Goal: Answer question/provide support: Share knowledge or assist other users

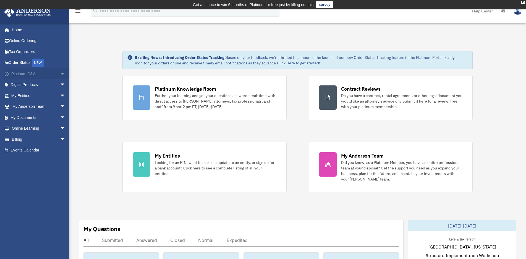
click at [42, 72] on link "Platinum Q&A arrow_drop_down" at bounding box center [39, 73] width 70 height 11
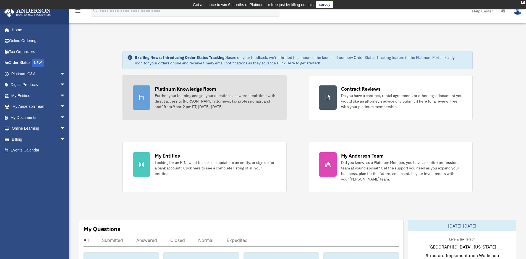
scroll to position [94, 0]
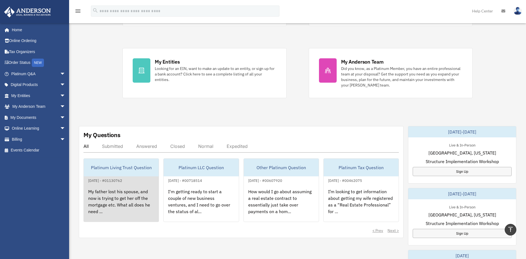
click at [131, 186] on div "My father lost his spouse, and now is trying to get her off the mortgage etc. W…" at bounding box center [121, 205] width 75 height 43
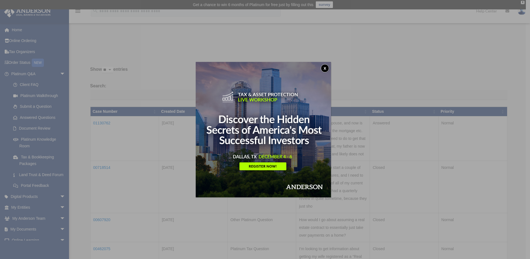
click at [325, 70] on button "x" at bounding box center [325, 68] width 8 height 8
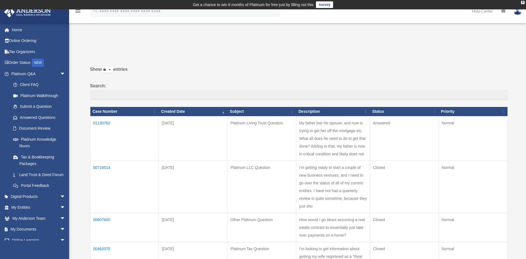
click at [105, 123] on td "01130762" at bounding box center [124, 138] width 69 height 44
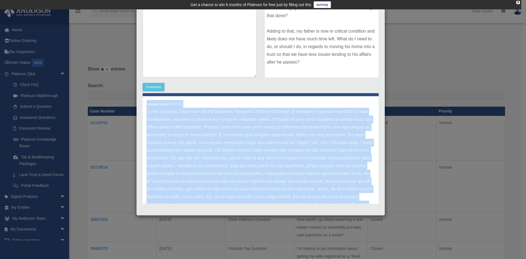
scroll to position [5, 0]
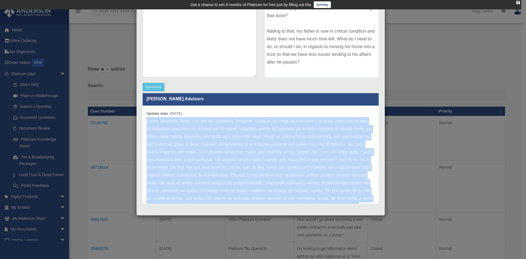
drag, startPoint x: 196, startPoint y: 188, endPoint x: 147, endPoint y: 122, distance: 82.5
click at [147, 122] on p at bounding box center [260, 194] width 228 height 155
copy p "Lorem Ipsumdo, Sitam con adi elit Seddoeiu Temporin. Utlab et dol magn al enima…"
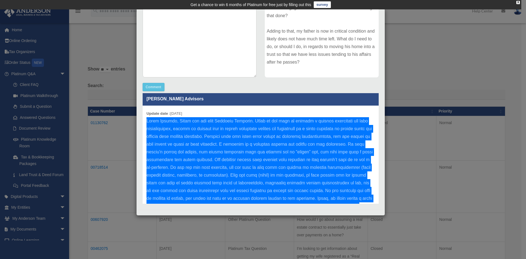
scroll to position [0, 0]
